Goal: Task Accomplishment & Management: Use online tool/utility

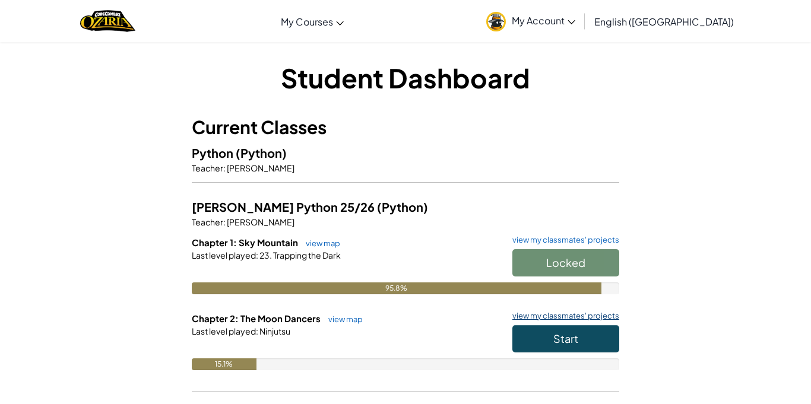
click at [564, 314] on link "view my classmates' projects" at bounding box center [563, 316] width 113 height 8
click at [351, 317] on link "view map" at bounding box center [343, 320] width 40 height 10
click at [567, 337] on span "Start" at bounding box center [566, 339] width 25 height 14
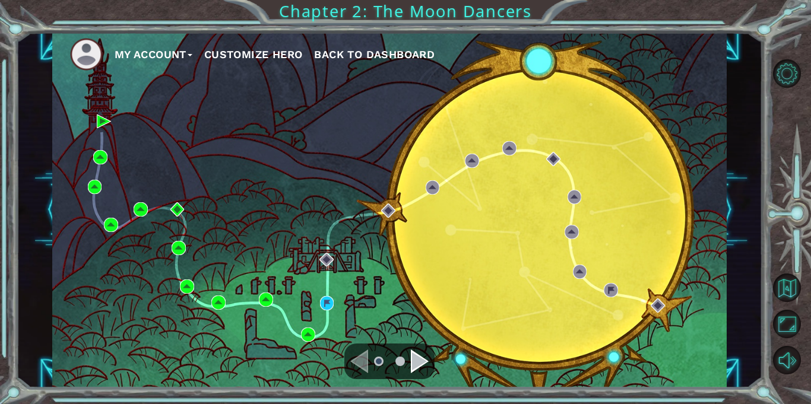
click at [421, 362] on div "Navigate to the next page" at bounding box center [420, 362] width 18 height 24
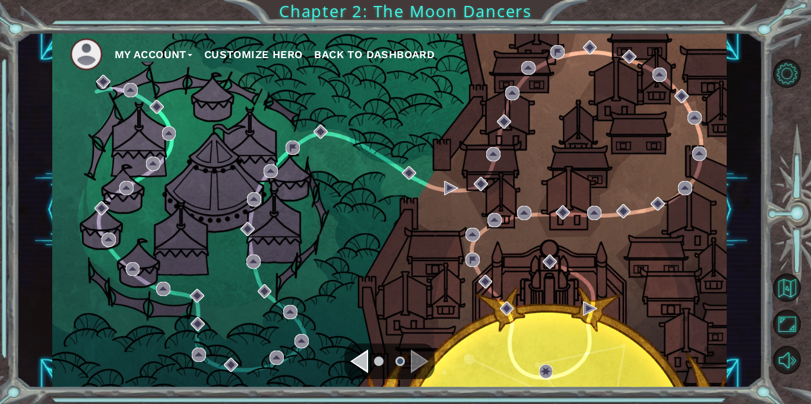
click at [365, 350] on div "Navigate to the previous page" at bounding box center [359, 362] width 18 height 24
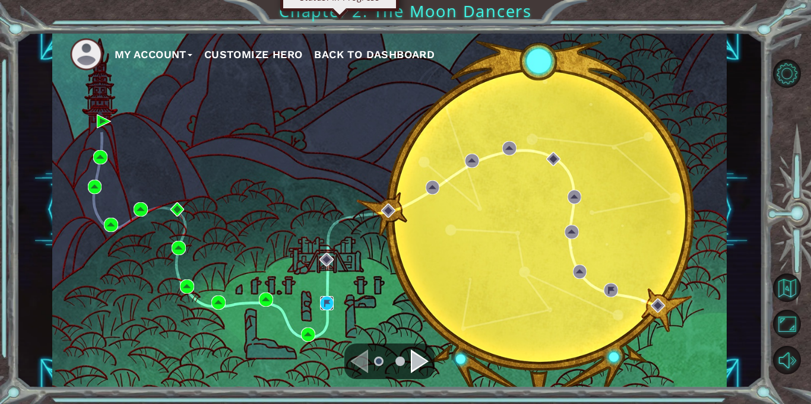
click at [324, 299] on img at bounding box center [327, 303] width 14 height 14
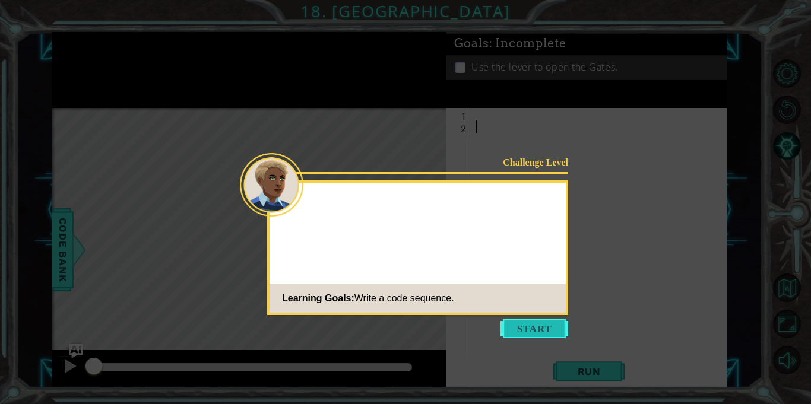
click at [525, 327] on button "Start" at bounding box center [535, 329] width 68 height 19
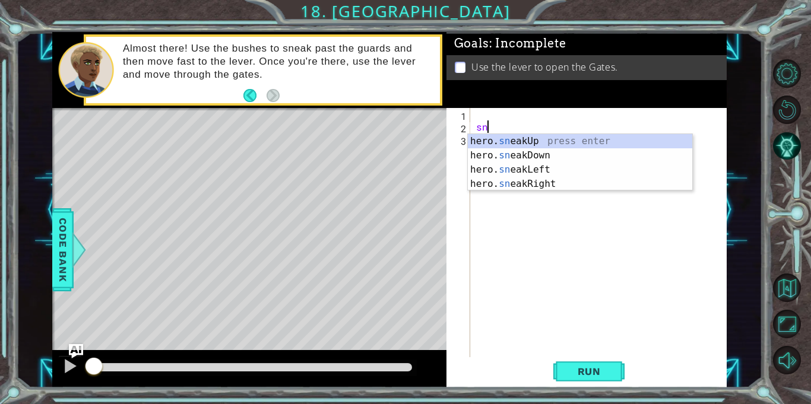
type textarea "s"
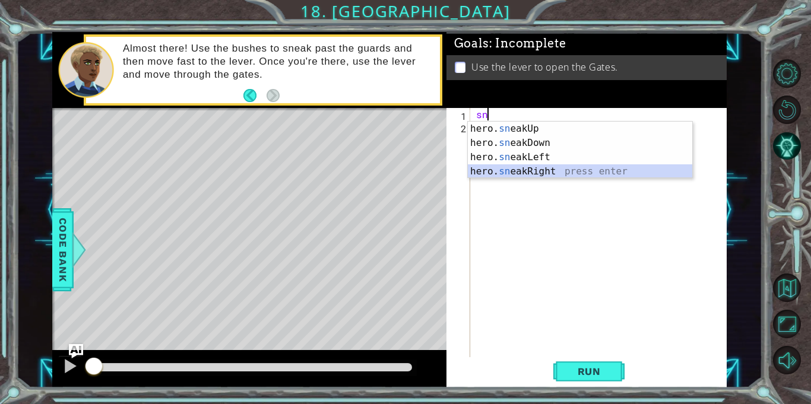
click at [558, 171] on div "hero. sn eakUp press enter hero. sn eakDown press enter hero. sn eakLeft press …" at bounding box center [580, 165] width 225 height 86
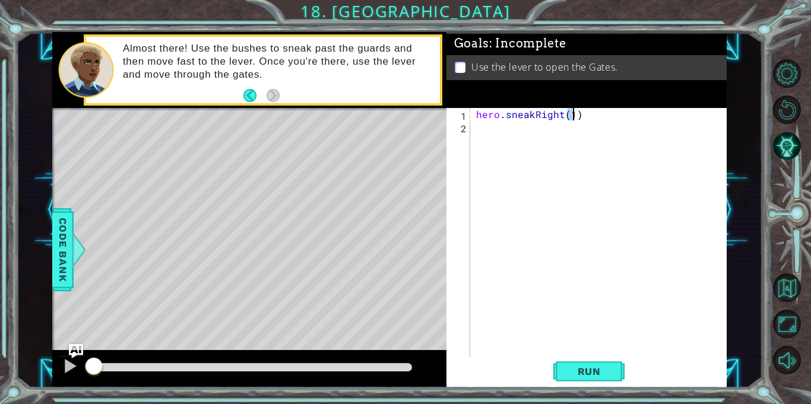
scroll to position [0, 6]
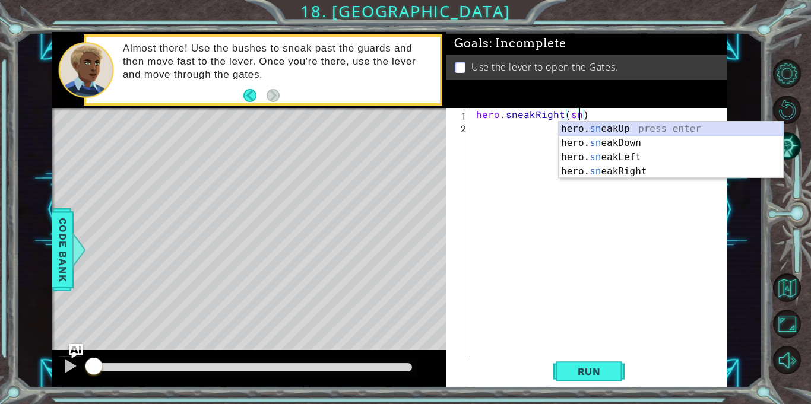
click at [652, 130] on div "hero. sn eakUp press enter hero. sn eakDown press enter hero. sn eakLeft press …" at bounding box center [671, 165] width 225 height 86
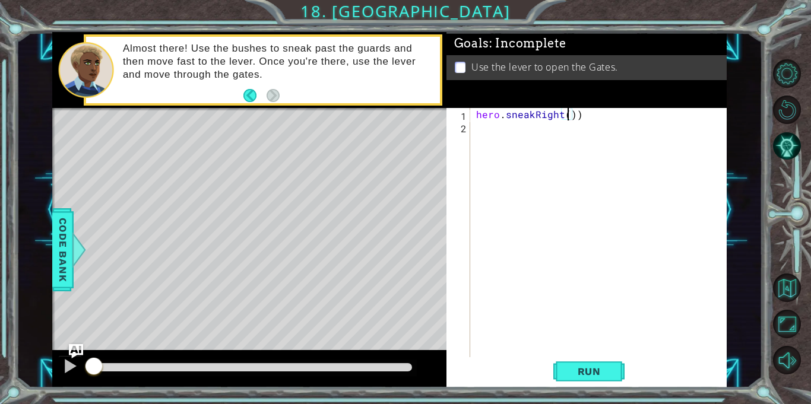
scroll to position [0, 5]
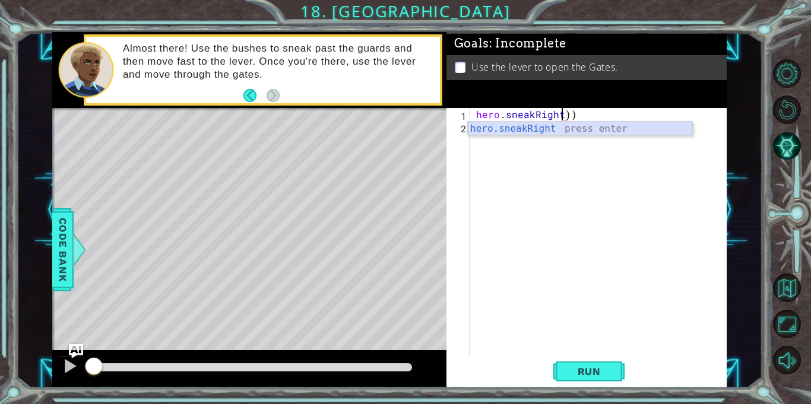
click at [622, 122] on div "hero.sneakRight press enter" at bounding box center [580, 143] width 225 height 43
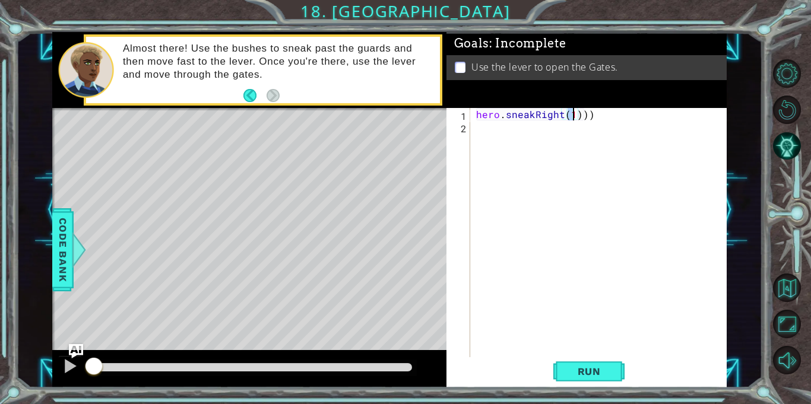
click at [619, 112] on div "hero . sneakRight ( 1 )))" at bounding box center [602, 245] width 256 height 274
type textarea "hero.sneakRight(1)"
click at [598, 129] on div "hero . sneakRight ( 1 )" at bounding box center [602, 245] width 256 height 274
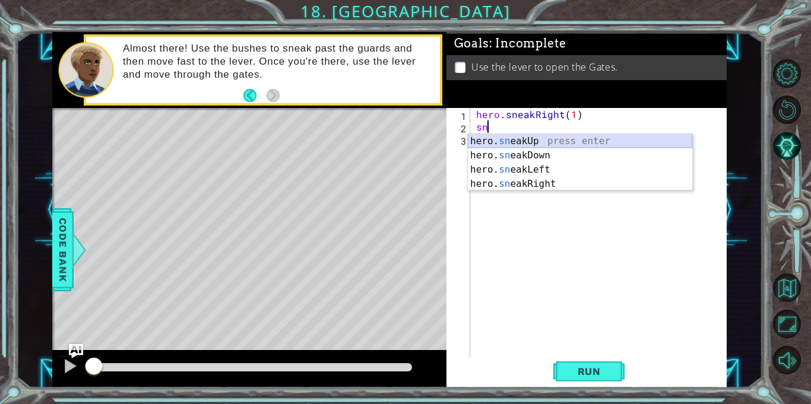
click at [586, 138] on div "hero. sn eakUp press enter hero. sn eakDown press enter hero. sn eakLeft press …" at bounding box center [580, 177] width 225 height 86
type textarea "hero.sneakUp(1)"
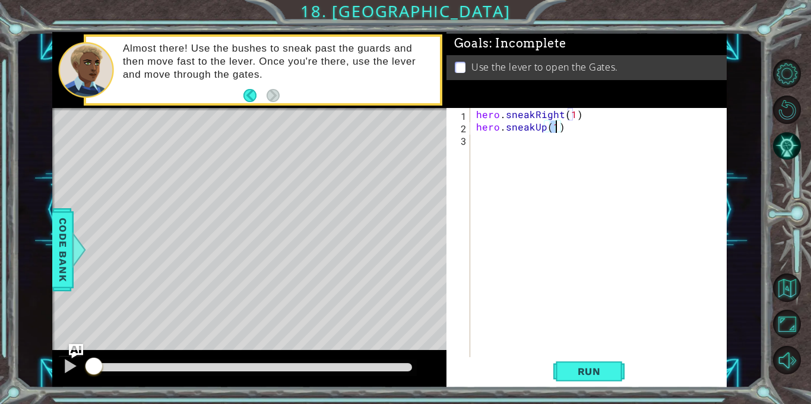
click at [582, 150] on div "hero . sneakRight ( 1 ) hero . sneakUp ( 1 )" at bounding box center [602, 245] width 256 height 274
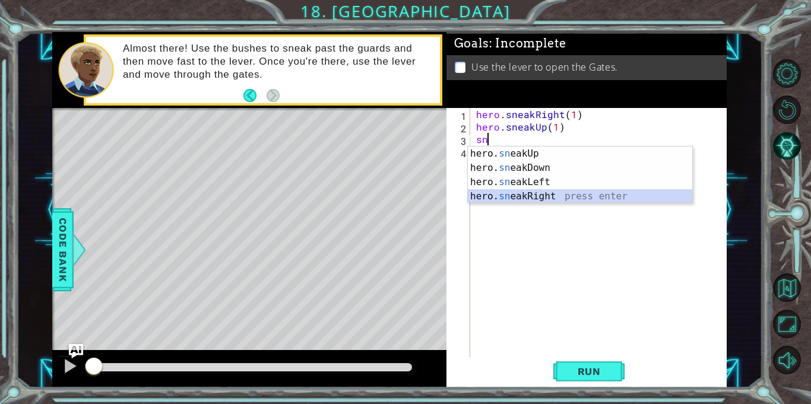
click at [563, 192] on div "hero. sn eakUp press enter hero. sn eakDown press enter hero. sn eakLeft press …" at bounding box center [580, 190] width 225 height 86
type textarea "hero.sneakRight(1)"
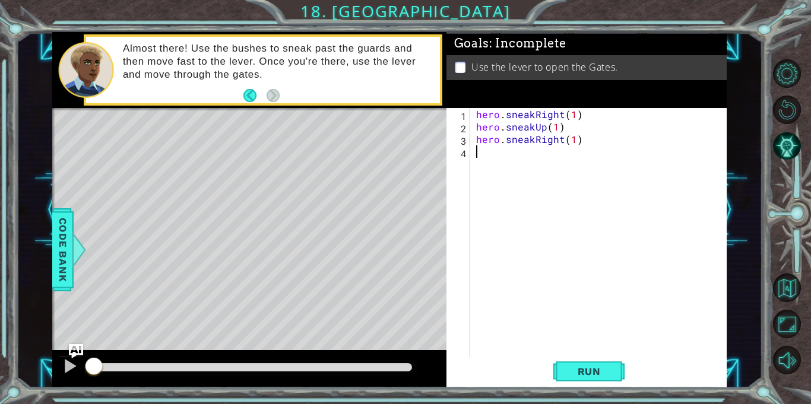
click at [543, 165] on div "hero . sneakRight ( 1 ) hero . sneakUp ( 1 ) hero . sneakRight ( 1 )" at bounding box center [602, 245] width 256 height 274
click at [558, 126] on div "hero . sneakRight ( 1 ) hero . sneakUp ( 1 ) hero . sneakRight ( 1 )" at bounding box center [602, 245] width 256 height 274
type textarea "hero.sneakUp(2)"
click at [584, 362] on button "Run" at bounding box center [589, 372] width 71 height 28
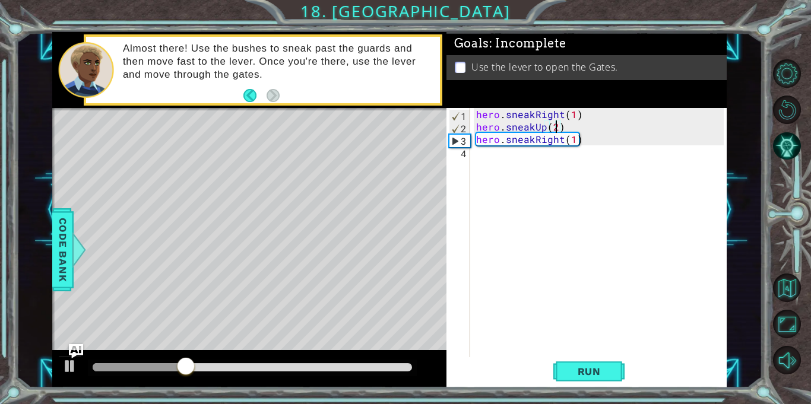
click at [495, 158] on div "hero . sneakRight ( 1 ) hero . sneakUp ( 2 ) hero . sneakRight ( 1 )" at bounding box center [602, 245] width 256 height 274
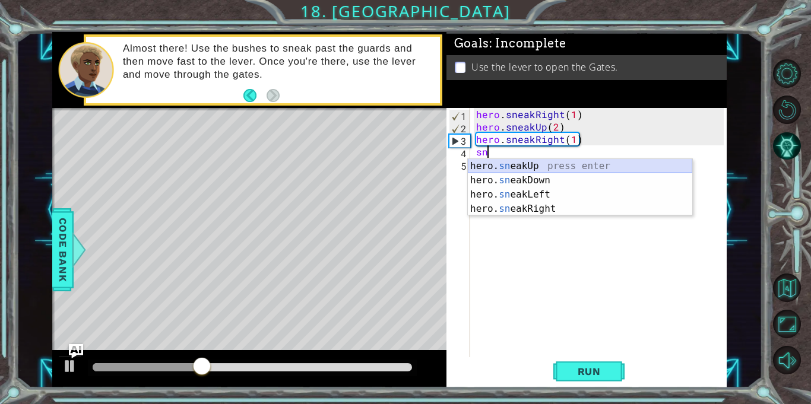
click at [510, 166] on div "hero. sn eakUp press enter hero. sn eakDown press enter hero. sn eakLeft press …" at bounding box center [580, 202] width 225 height 86
type textarea "hero.sneakUp(1)"
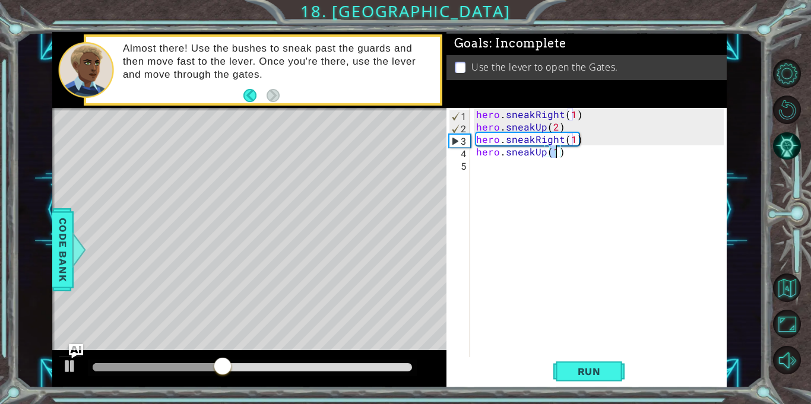
click at [509, 170] on div "hero . sneakRight ( 1 ) hero . sneakUp ( 2 ) hero . sneakRight ( 1 ) hero . sne…" at bounding box center [602, 245] width 256 height 274
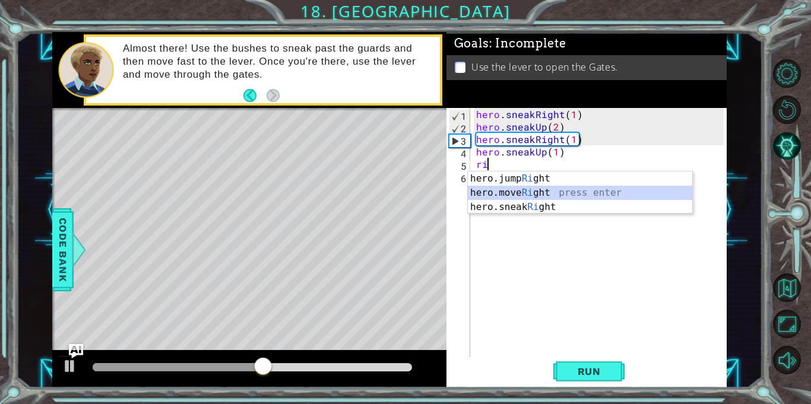
click at [520, 189] on div "hero.jump Ri ght press enter hero.move Ri ght press enter hero.sneak Ri ght pre…" at bounding box center [580, 207] width 225 height 71
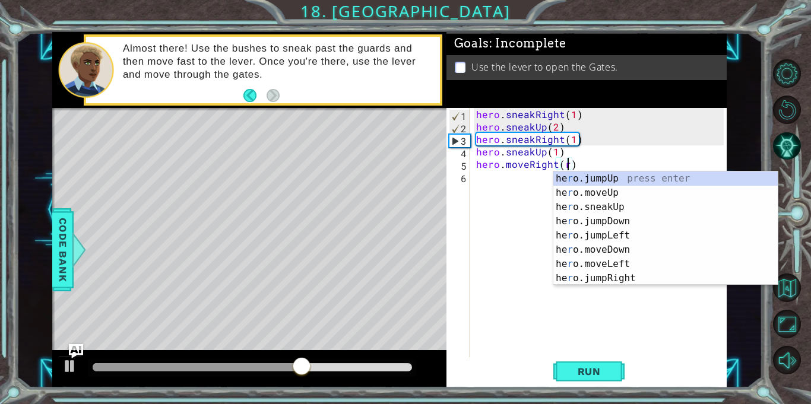
scroll to position [0, 5]
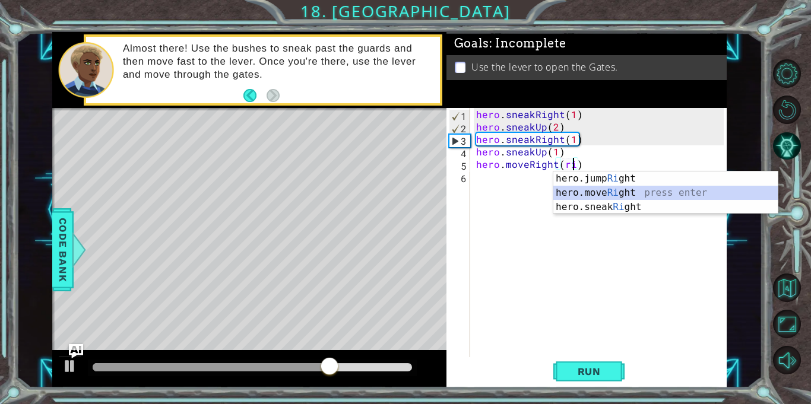
drag, startPoint x: 570, startPoint y: 188, endPoint x: 740, endPoint y: 118, distance: 184.0
click at [740, 118] on body "1 ההההההההההההההההההההההההההההההההההההההההההההההההההההההההההההההההההההההההההההה…" at bounding box center [405, 202] width 811 height 404
type textarea "hero.moveRight()"
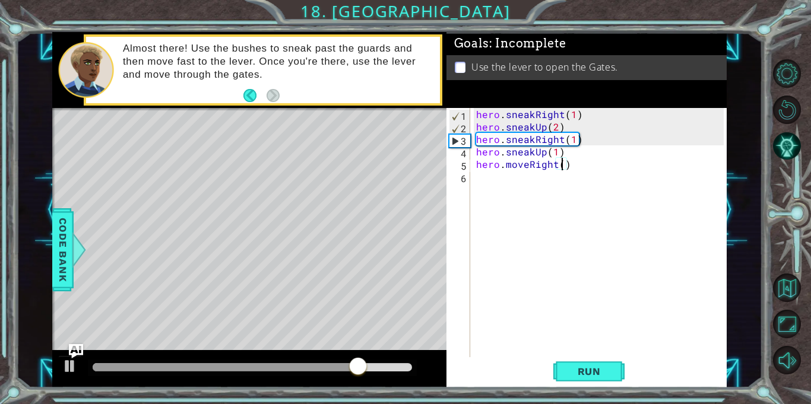
click at [584, 183] on div "hero . sneakRight ( 1 ) hero . sneakUp ( 2 ) hero . sneakRight ( 1 ) hero . sne…" at bounding box center [602, 245] width 256 height 274
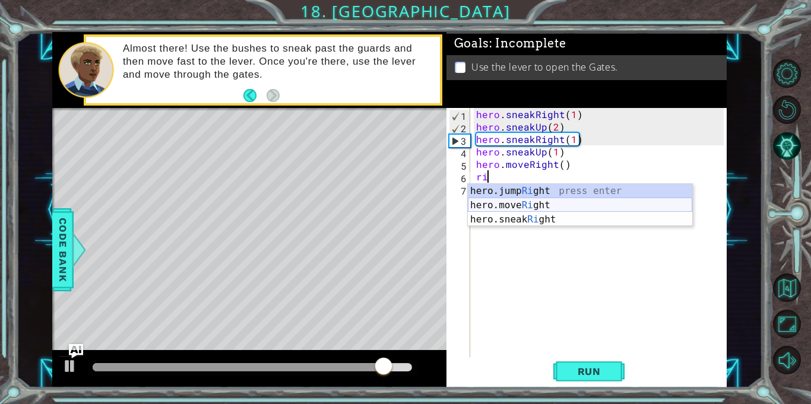
click at [571, 202] on div "hero.jump Ri ght press enter hero.move Ri ght press enter hero.sneak Ri ght pre…" at bounding box center [580, 219] width 225 height 71
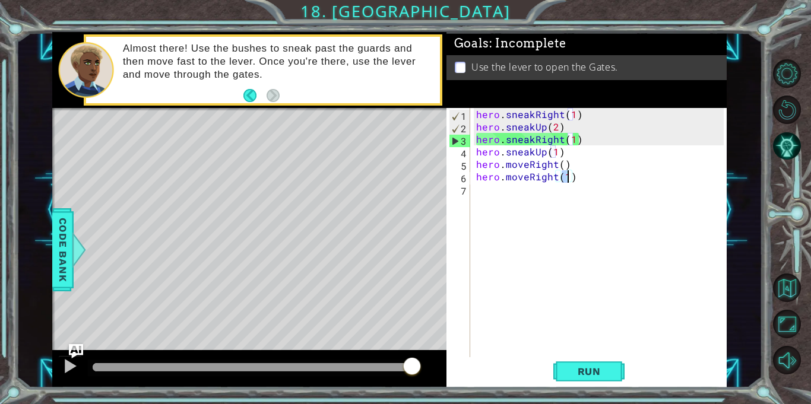
scroll to position [0, 5]
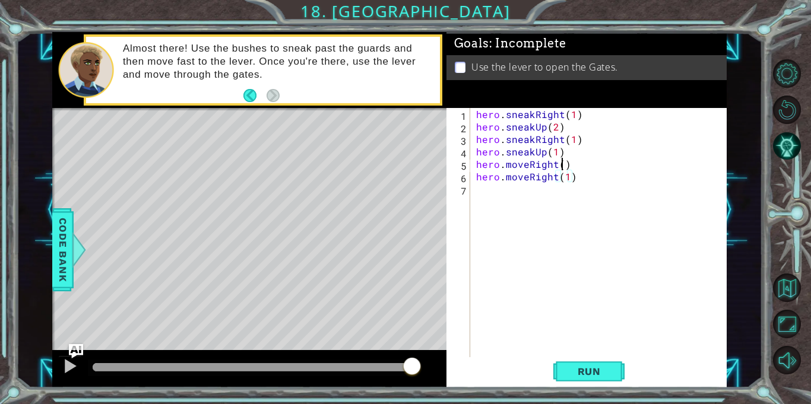
click at [561, 168] on div "hero . sneakRight ( 1 ) hero . sneakUp ( 2 ) hero . sneakRight ( 1 ) hero . sne…" at bounding box center [602, 245] width 256 height 274
type textarea "hero.moveRight(1)"
click at [549, 191] on div "hero . sneakRight ( 1 ) hero . sneakUp ( 2 ) hero . sneakRight ( 1 ) hero . sne…" at bounding box center [602, 245] width 256 height 274
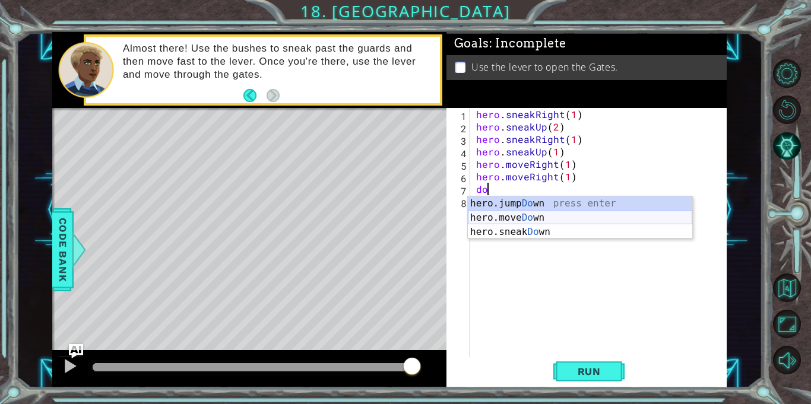
click at [554, 214] on div "hero.jump Do wn press enter hero.move Do wn press enter hero.sneak Do wn press …" at bounding box center [580, 232] width 225 height 71
type textarea "hero.moveDown(1)"
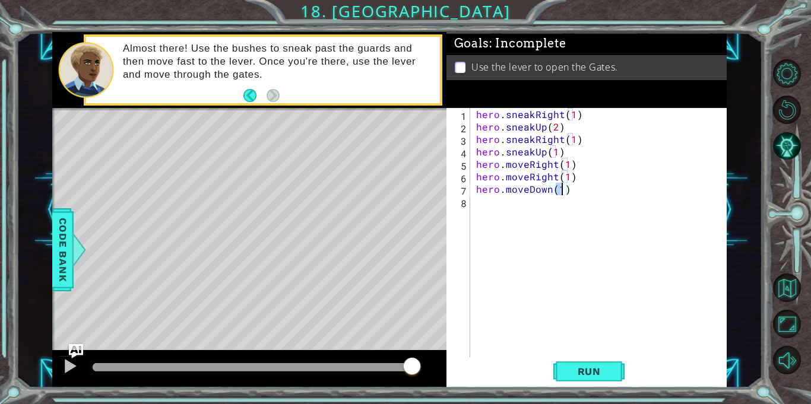
click at [546, 210] on div "hero . sneakRight ( 1 ) hero . sneakUp ( 2 ) hero . sneakRight ( 1 ) hero . sne…" at bounding box center [602, 245] width 256 height 274
type textarea "ju"
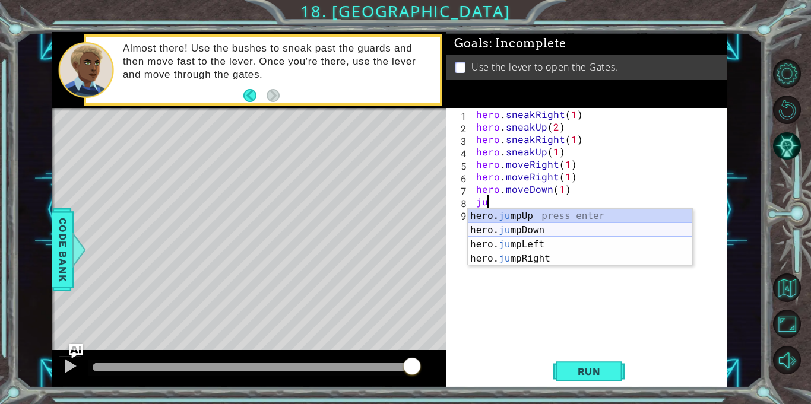
click at [553, 229] on div "hero. ju mpUp press enter hero. ju mpDown press enter hero. [PERSON_NAME] mpLef…" at bounding box center [580, 252] width 225 height 86
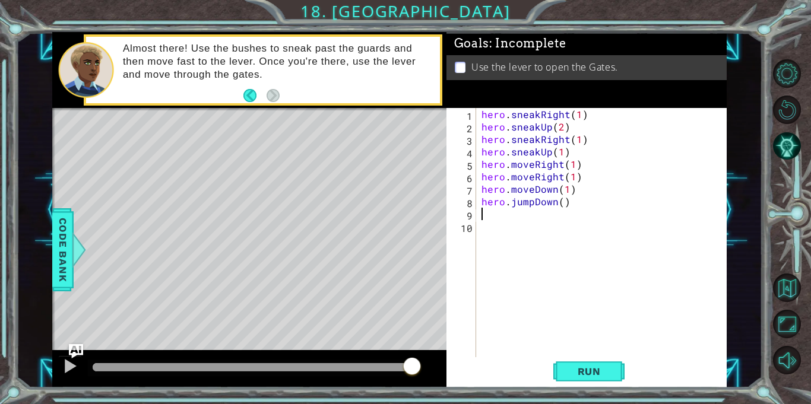
type textarea "r"
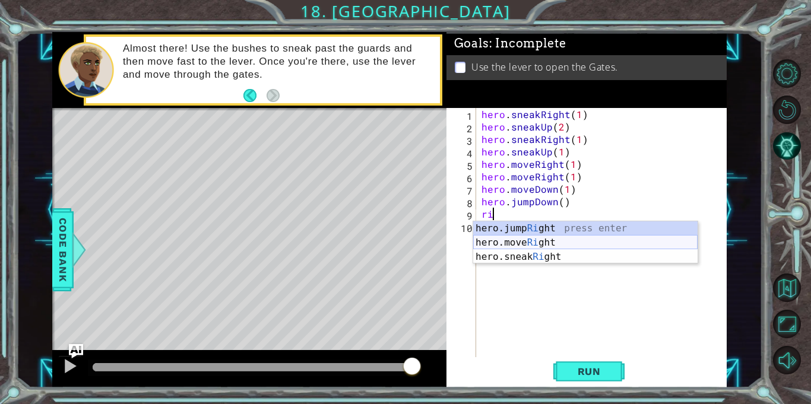
click at [543, 243] on div "hero.jump Ri ght press enter hero.move Ri ght press enter hero.sneak Ri ght pre…" at bounding box center [585, 257] width 225 height 71
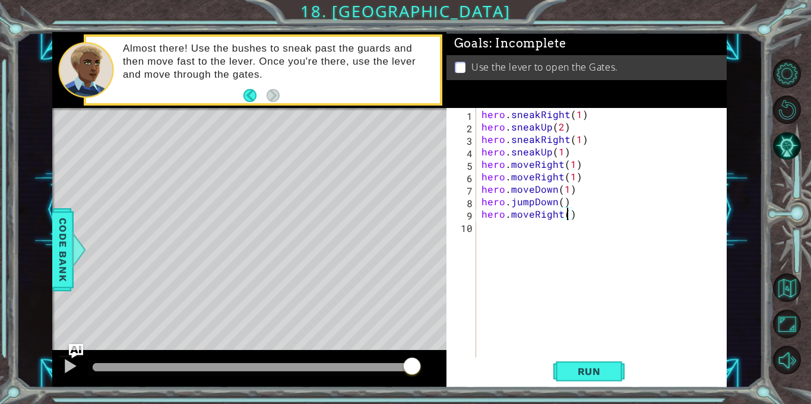
type textarea "hero.moveRight(2)"
click at [567, 229] on div "hero . sneakRight ( 1 ) hero . sneakUp ( 2 ) hero . sneakRight ( 1 ) hero . sne…" at bounding box center [604, 245] width 251 height 274
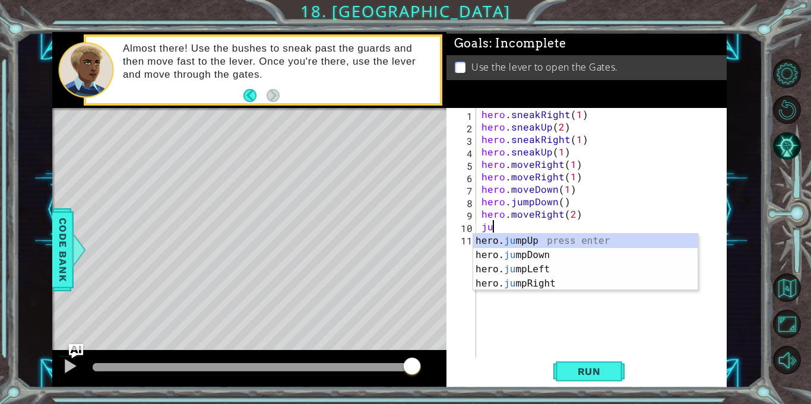
type textarea "jum"
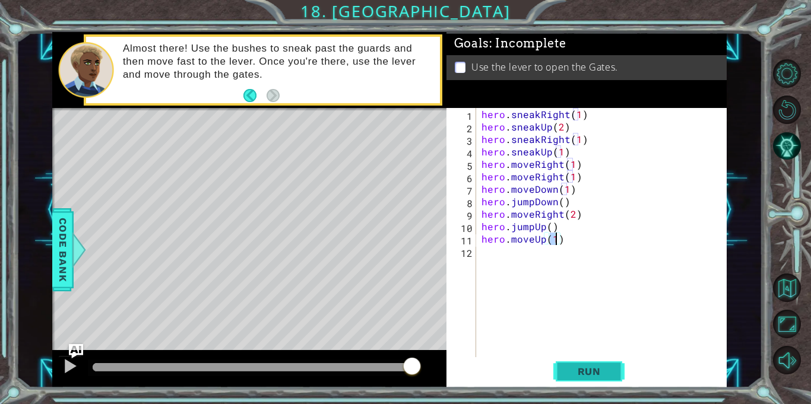
type textarea "hero.moveUp(1)"
click at [589, 369] on span "Run" at bounding box center [589, 372] width 47 height 12
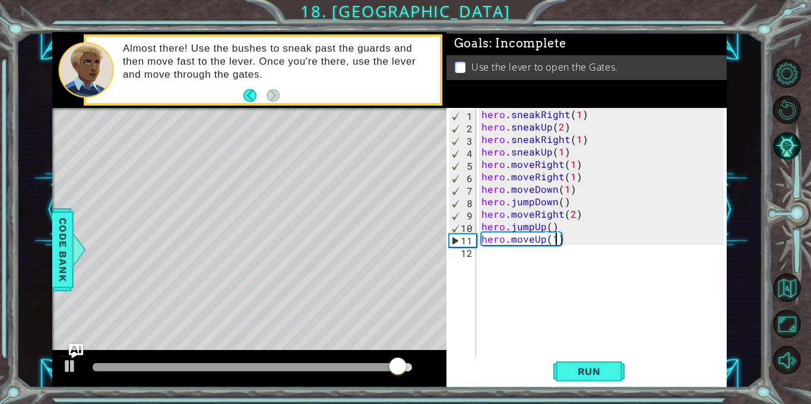
click at [507, 254] on div "hero . sneakRight ( 1 ) hero . sneakUp ( 2 ) hero . sneakRight ( 1 ) hero . sne…" at bounding box center [604, 245] width 251 height 274
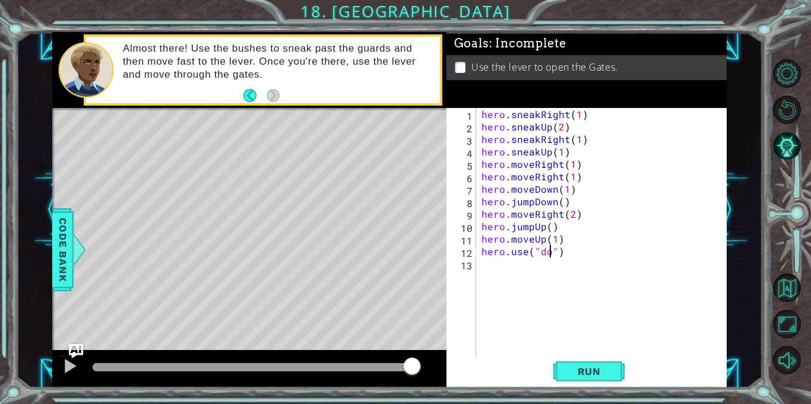
scroll to position [0, 5]
click at [599, 382] on button "Run" at bounding box center [589, 372] width 71 height 28
type textarea "hero.use("lever")"
click at [605, 383] on button "Run" at bounding box center [589, 372] width 71 height 28
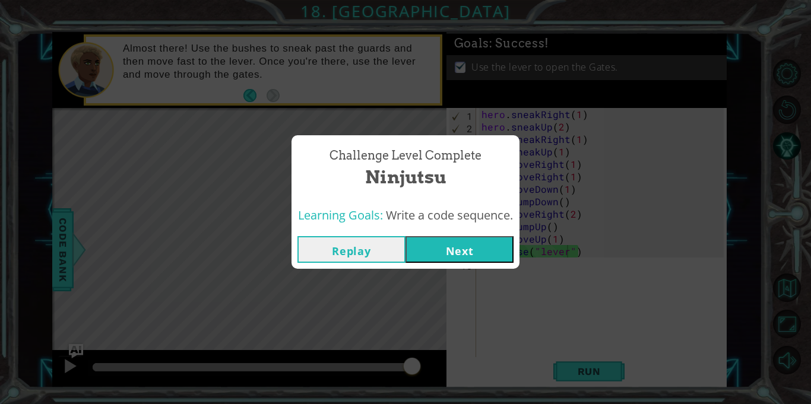
click at [436, 232] on div "Replay Next" at bounding box center [406, 249] width 228 height 39
click at [437, 247] on button "Next" at bounding box center [460, 249] width 108 height 27
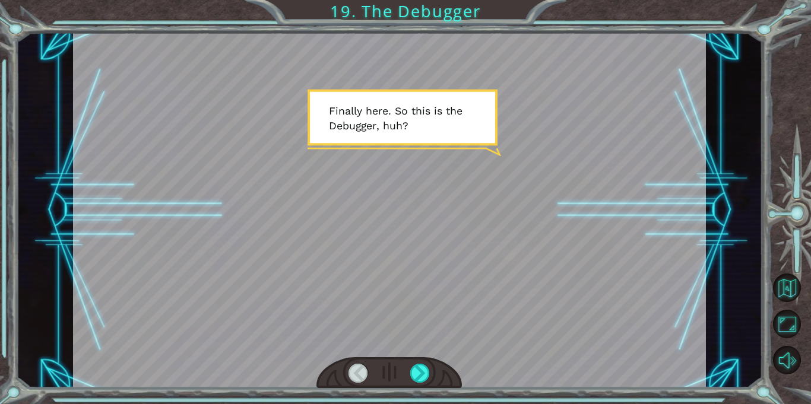
click at [437, 247] on div at bounding box center [389, 210] width 633 height 356
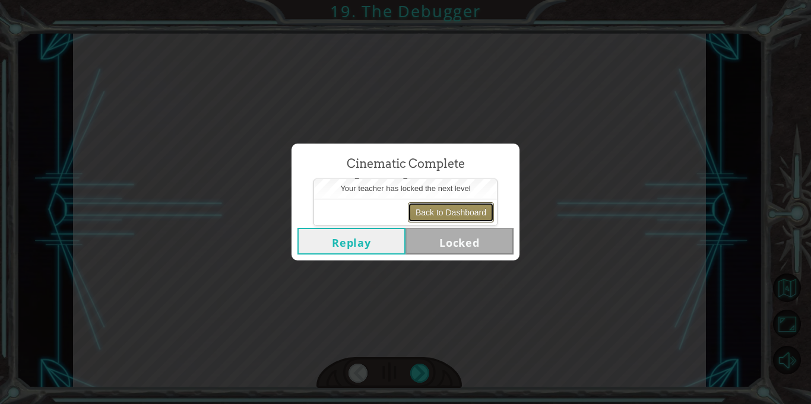
click at [430, 214] on button "Back to Dashboard" at bounding box center [451, 213] width 86 height 20
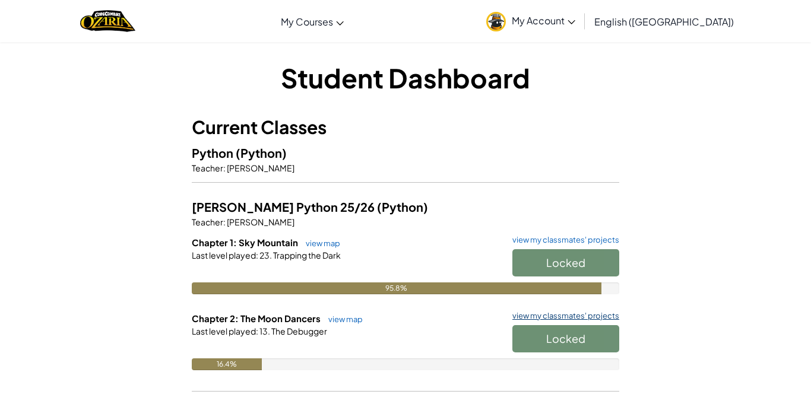
click at [531, 315] on link "view my classmates' projects" at bounding box center [563, 316] width 113 height 8
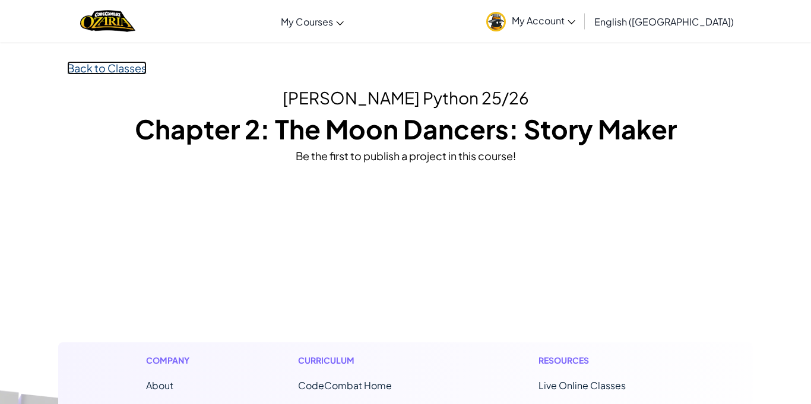
click at [124, 67] on link "Back to Classes" at bounding box center [107, 68] width 80 height 14
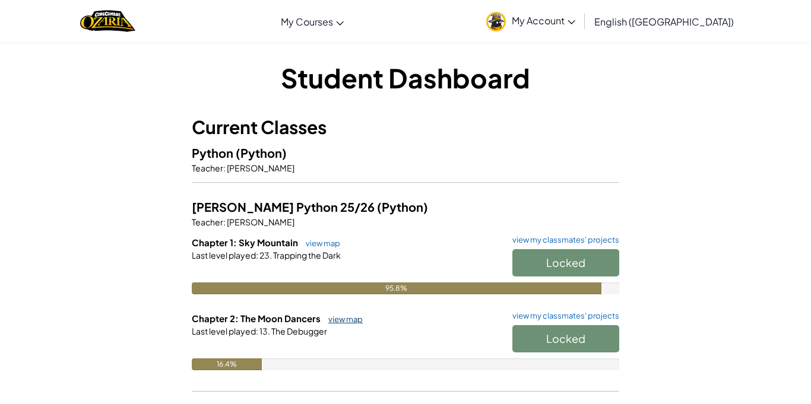
click at [337, 320] on link "view map" at bounding box center [343, 320] width 40 height 10
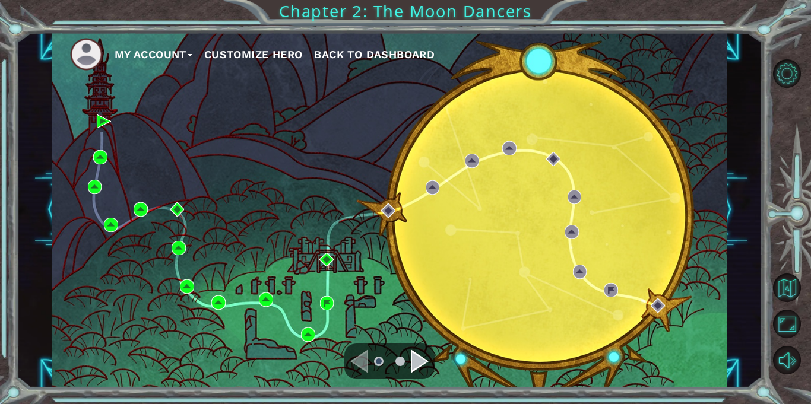
click at [339, 59] on span "Back to Dashboard" at bounding box center [374, 54] width 121 height 12
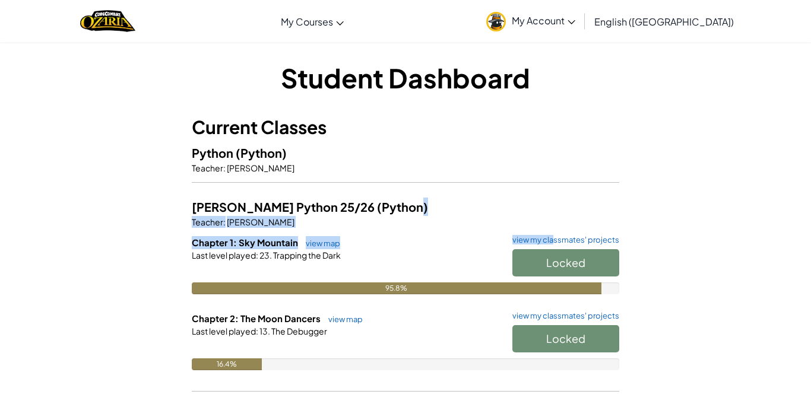
drag, startPoint x: 553, startPoint y: 239, endPoint x: 358, endPoint y: 207, distance: 198.0
click at [358, 207] on div "[PERSON_NAME] Python 25/26 (Python) Teacher : [PERSON_NAME] Chapter 1: Sky Moun…" at bounding box center [406, 293] width 428 height 191
click at [351, 227] on p "Teacher : [PERSON_NAME]" at bounding box center [406, 222] width 428 height 12
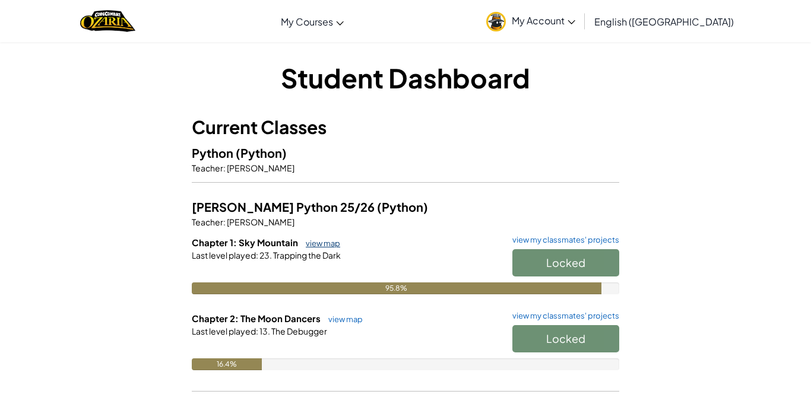
click at [325, 248] on link "view map" at bounding box center [320, 244] width 40 height 10
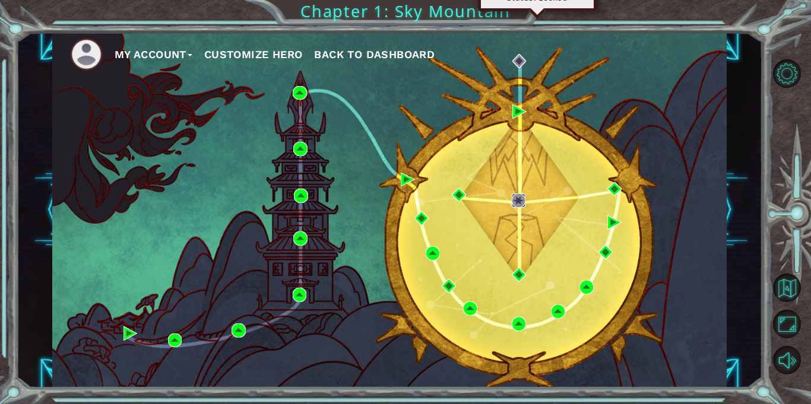
click at [519, 198] on img at bounding box center [519, 201] width 14 height 14
click at [516, 203] on img at bounding box center [519, 201] width 14 height 14
click at [532, 284] on div "My Account Customize Hero Back to Dashboard" at bounding box center [389, 210] width 675 height 356
click at [615, 188] on img at bounding box center [615, 189] width 14 height 14
